Goal: Information Seeking & Learning: Find specific fact

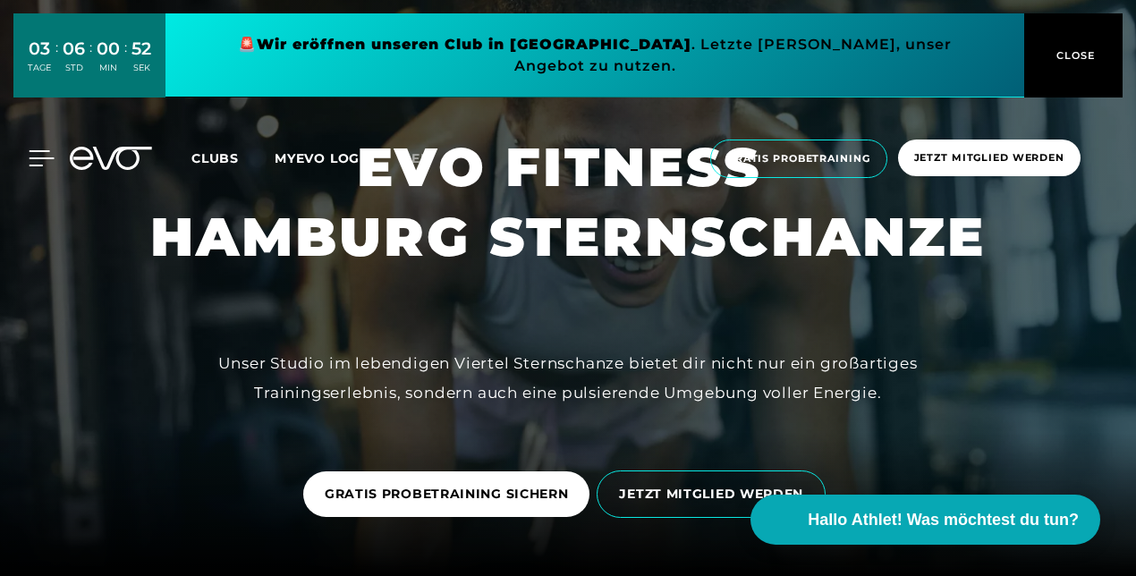
click at [33, 150] on icon at bounding box center [42, 158] width 26 height 16
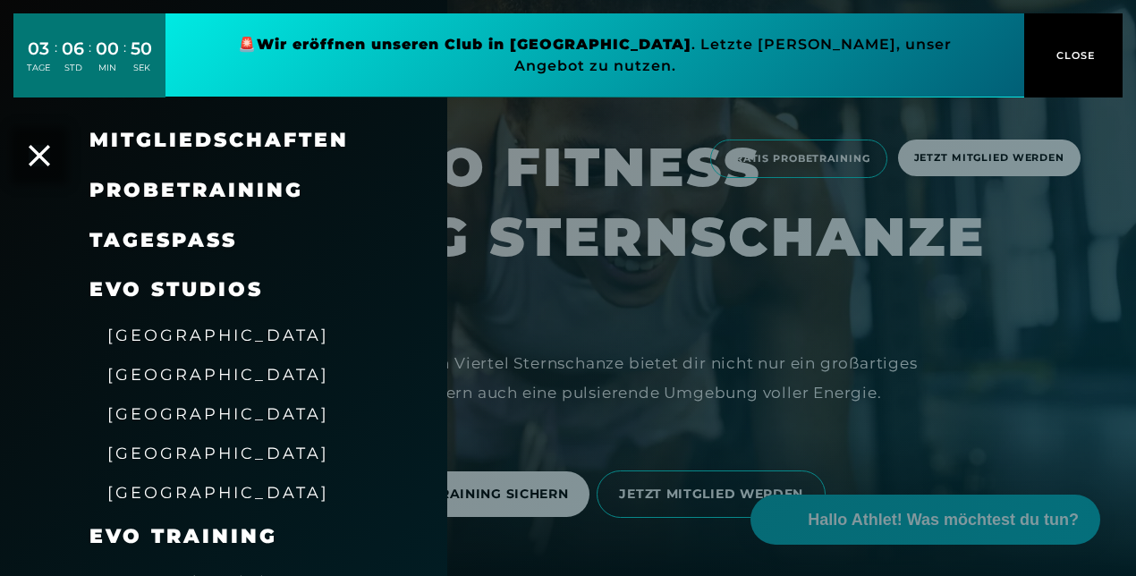
scroll to position [75, 0]
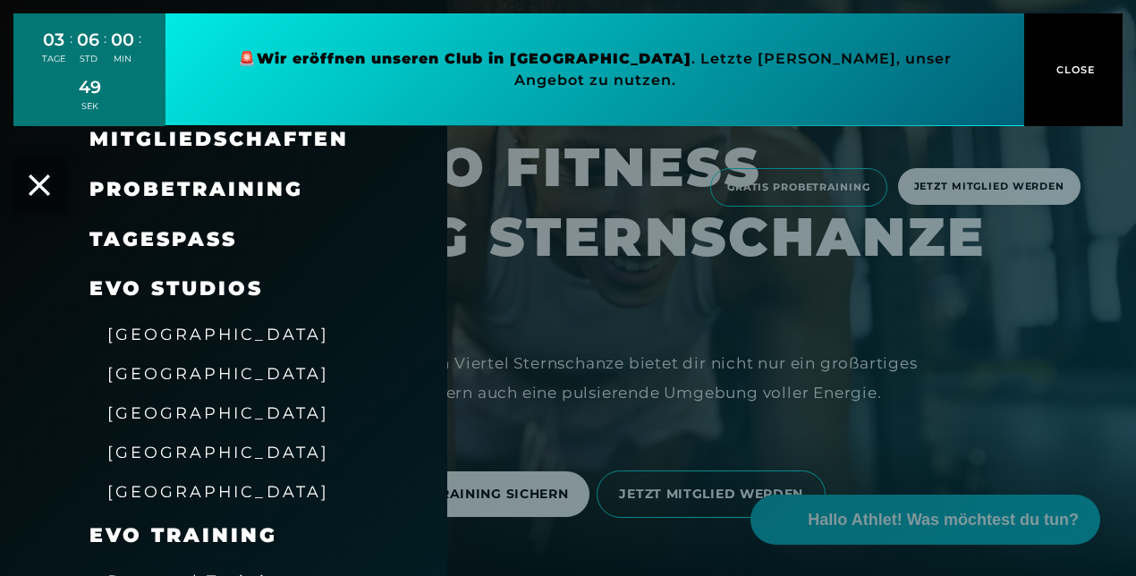
click at [158, 410] on span "[GEOGRAPHIC_DATA]" at bounding box center [218, 412] width 222 height 19
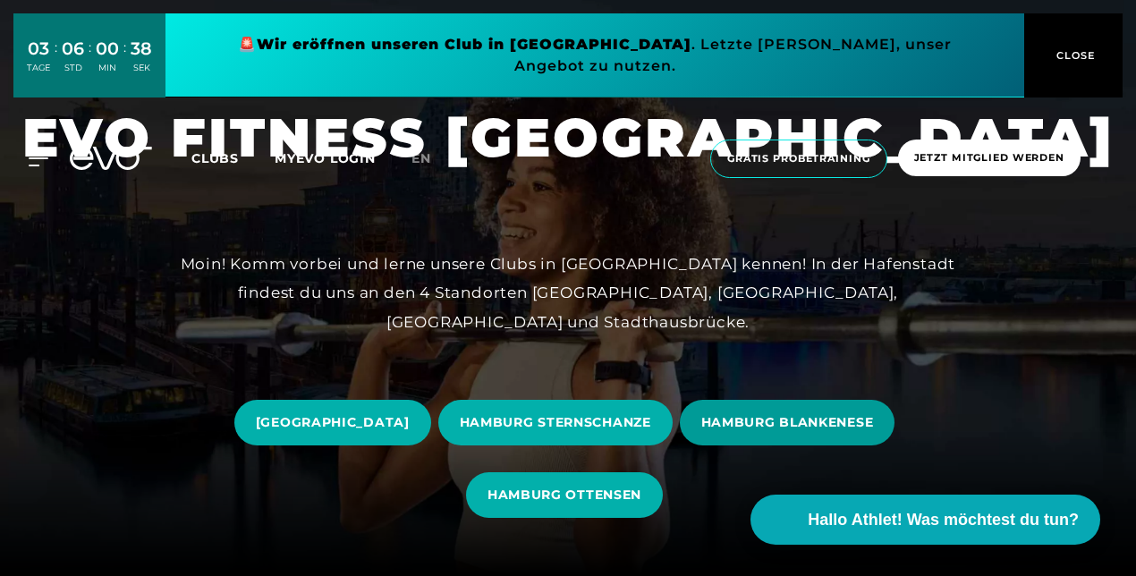
click at [818, 423] on span "HAMBURG BLANKENESE" at bounding box center [787, 422] width 173 height 19
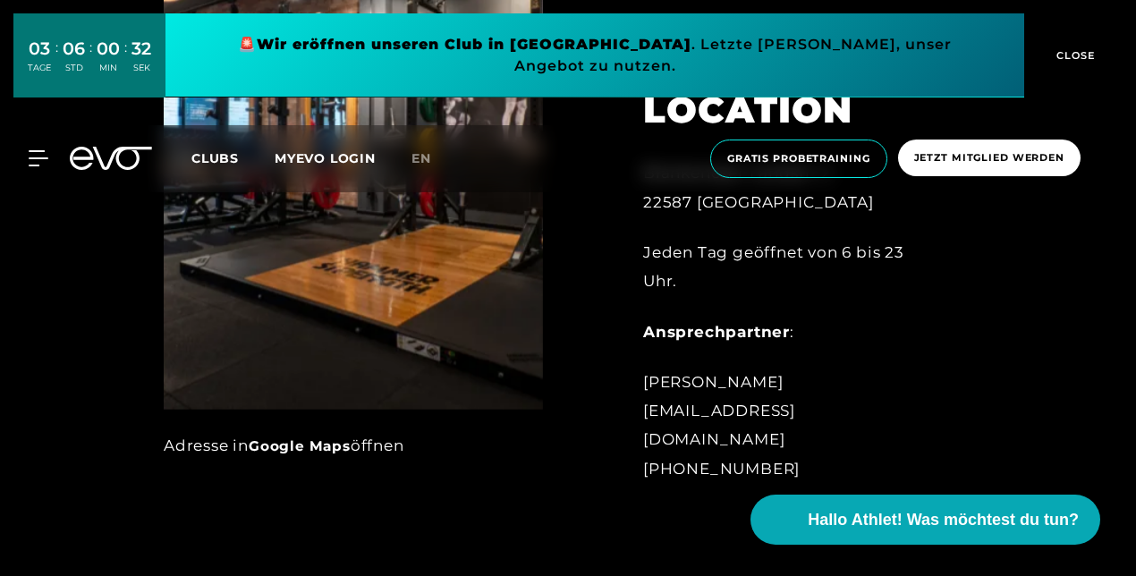
scroll to position [769, 0]
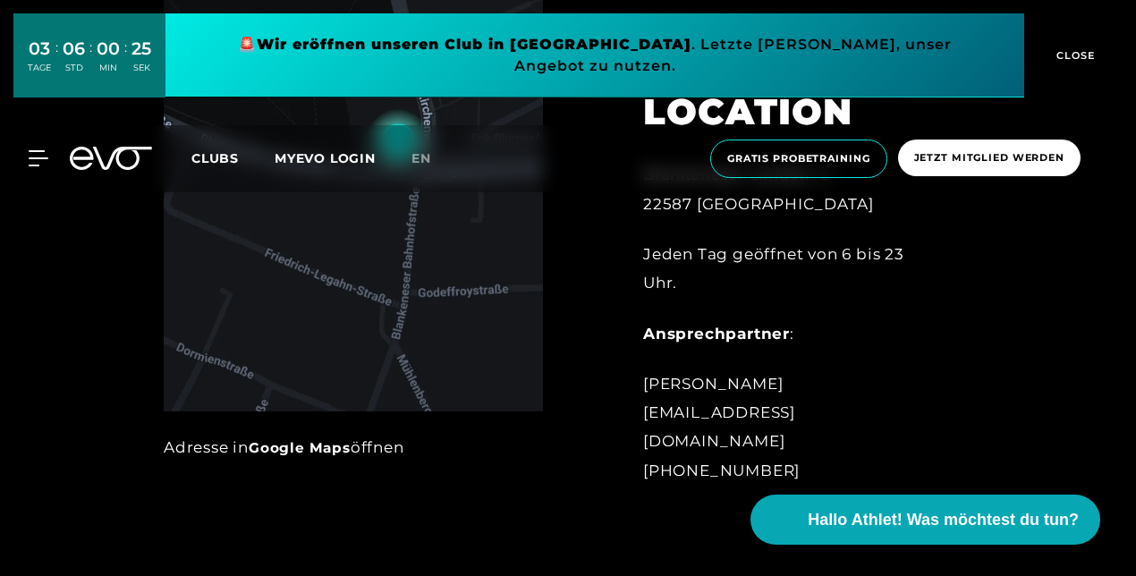
click at [845, 283] on div "Jeden Tag geöffnet von 6 bis 23 Uhr." at bounding box center [789, 269] width 293 height 58
click at [422, 44] on link at bounding box center [594, 55] width 859 height 84
